Goal: Task Accomplishment & Management: Manage account settings

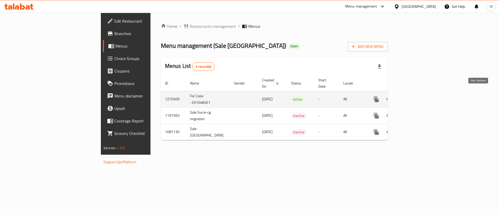
click at [417, 96] on icon "enhanced table" at bounding box center [414, 99] width 6 height 6
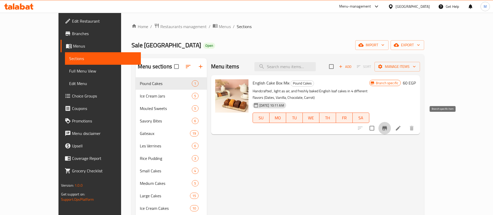
click at [388, 125] on icon "Branch-specific-item" at bounding box center [385, 128] width 6 height 6
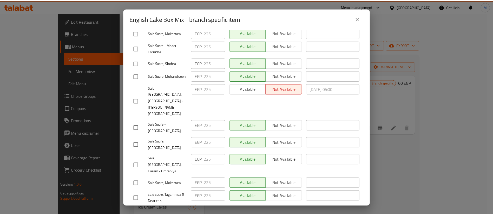
scroll to position [552, 0]
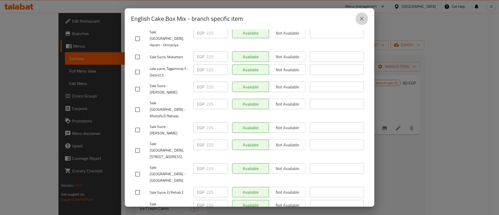
click at [359, 22] on button "close" at bounding box center [362, 18] width 12 height 12
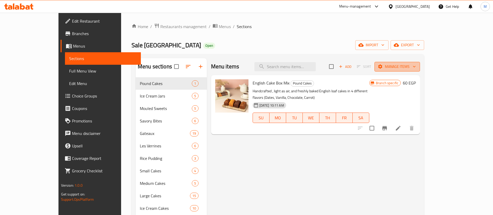
click at [417, 67] on icon "button" at bounding box center [414, 66] width 5 height 5
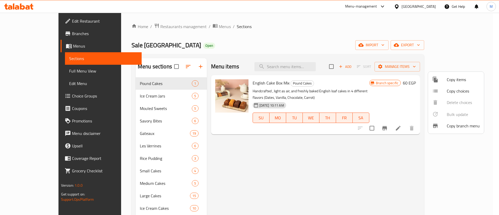
click at [468, 45] on div at bounding box center [249, 107] width 499 height 215
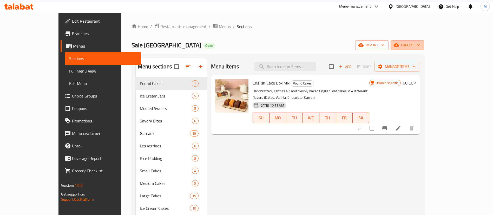
click at [420, 45] on span "export" at bounding box center [407, 45] width 25 height 6
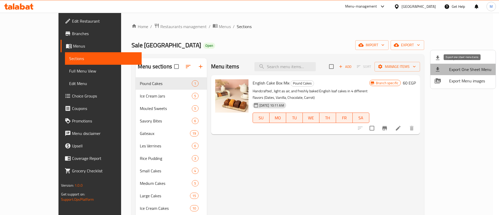
click at [469, 70] on span "Export One Sheet Menu" at bounding box center [470, 69] width 42 height 6
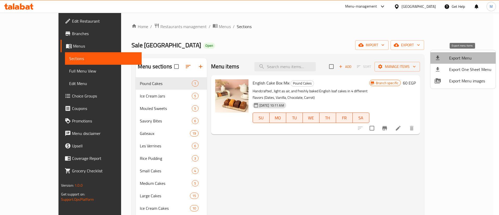
click at [464, 58] on span "Export Menu" at bounding box center [470, 58] width 42 height 6
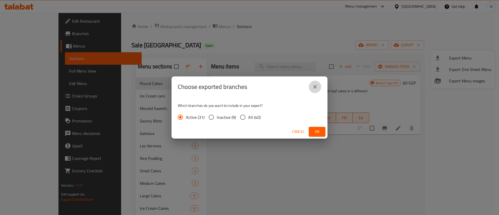
click at [318, 87] on button "close" at bounding box center [315, 87] width 12 height 12
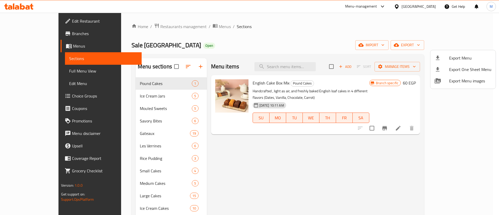
click at [293, 42] on div at bounding box center [249, 107] width 499 height 215
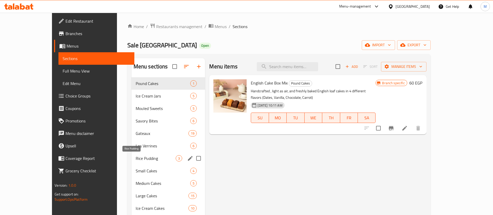
scroll to position [79, 0]
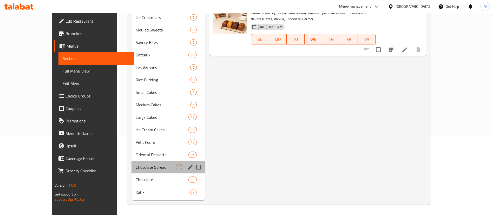
click at [138, 163] on div "Chocolate Spread 1" at bounding box center [169, 167] width 74 height 12
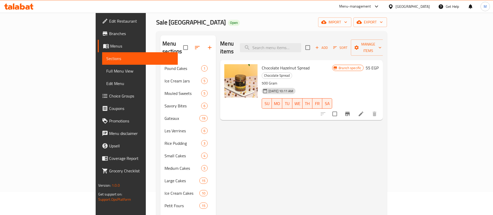
scroll to position [22, 0]
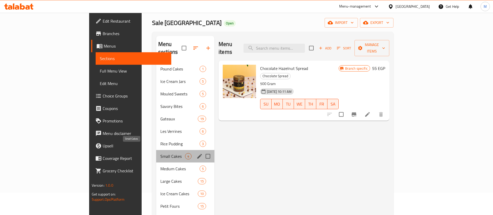
click at [162, 153] on span "Small Cakes" at bounding box center [172, 156] width 25 height 6
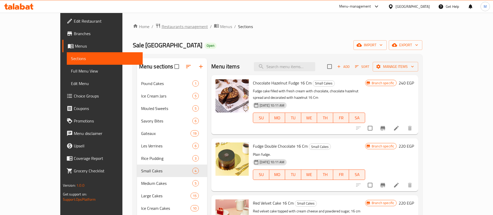
click at [162, 26] on span "Restaurants management" at bounding box center [185, 26] width 46 height 6
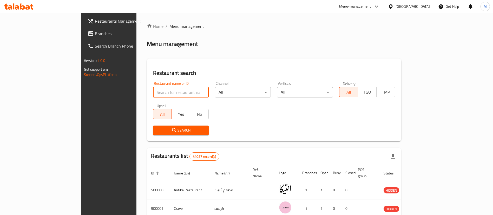
click at [162, 90] on input "search" at bounding box center [181, 92] width 56 height 10
type input "planet [GEOGRAPHIC_DATA]"
click button "Search" at bounding box center [181, 131] width 56 height 10
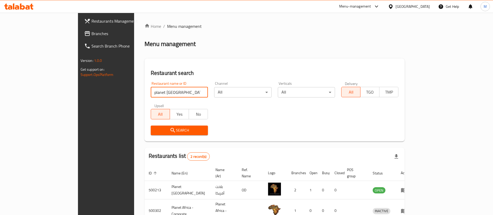
scroll to position [25, 0]
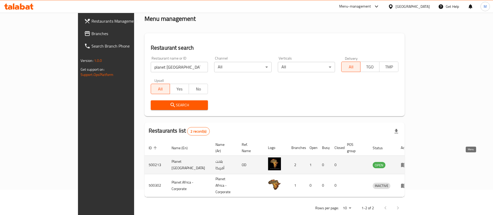
click at [407, 163] on icon "enhanced table" at bounding box center [404, 165] width 6 height 4
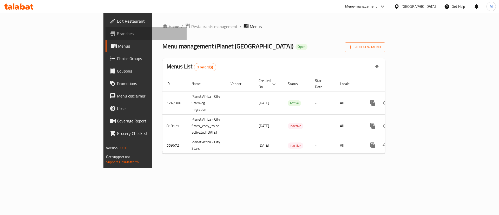
click at [117, 33] on span "Branches" at bounding box center [150, 33] width 66 height 6
